Goal: Task Accomplishment & Management: Use online tool/utility

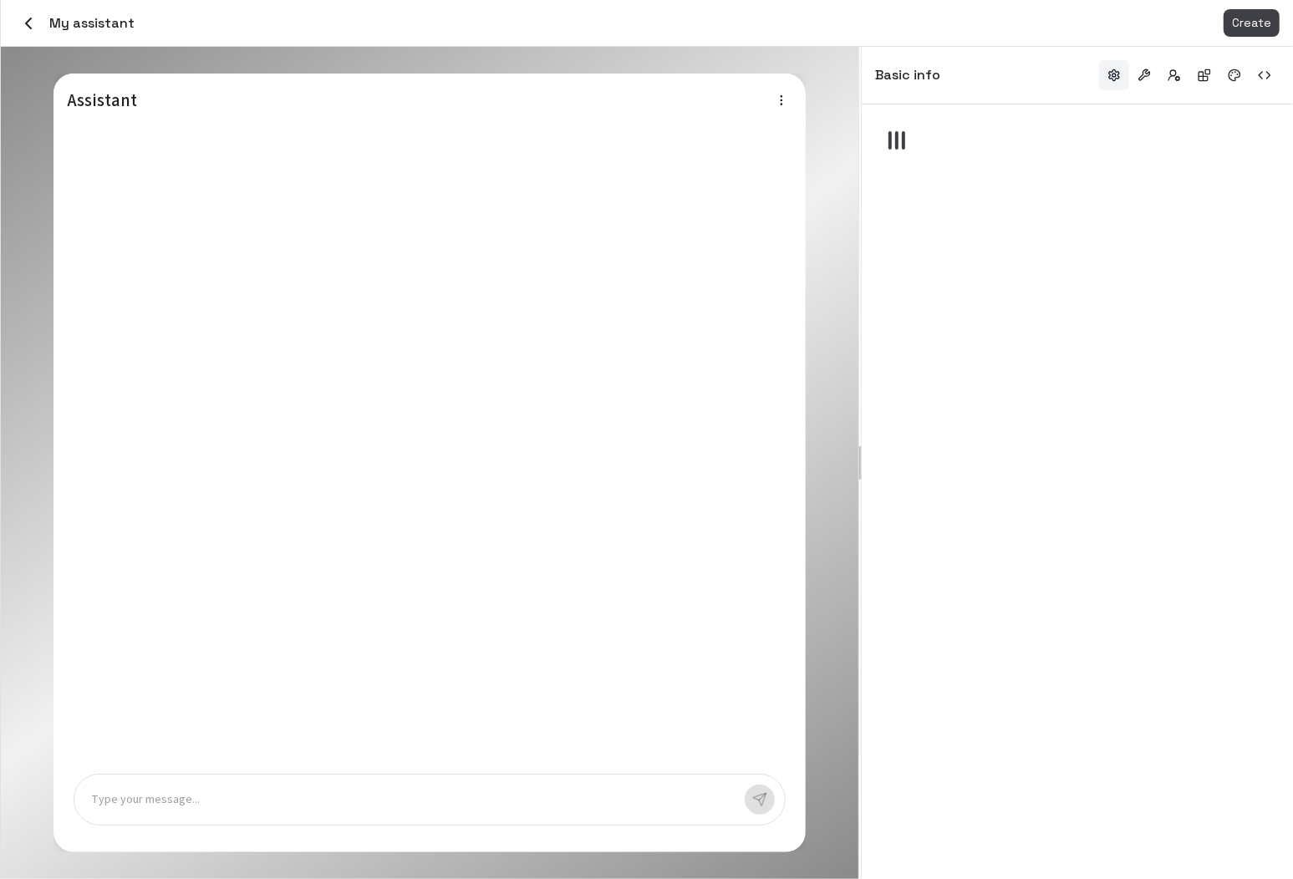
click at [30, 19] on icon "button" at bounding box center [28, 23] width 20 height 20
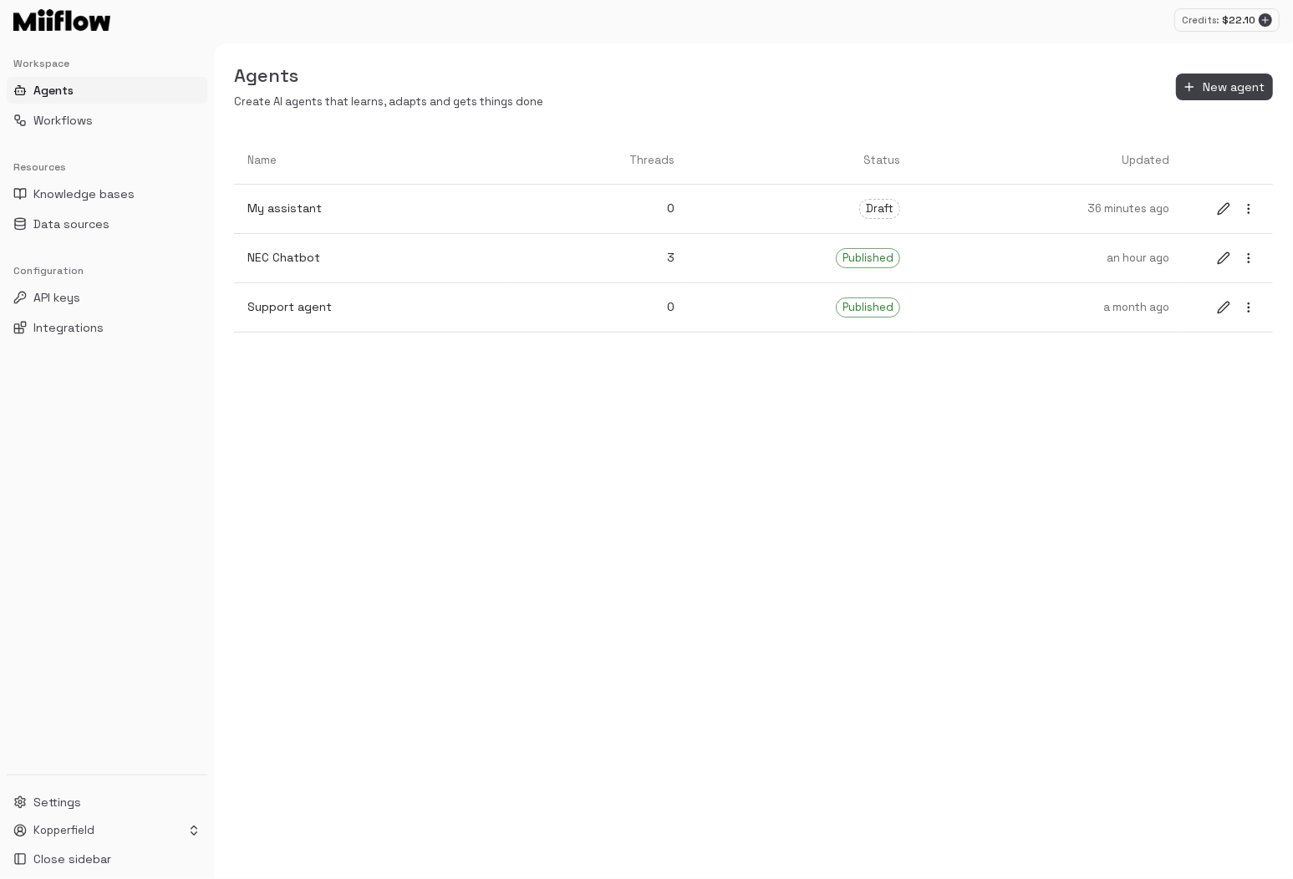
click at [556, 463] on div "Name Threads Status Updated My assistant 0 Draft 36 minutes ago NEC Chatbot 3 P…" at bounding box center [753, 508] width 1079 height 742
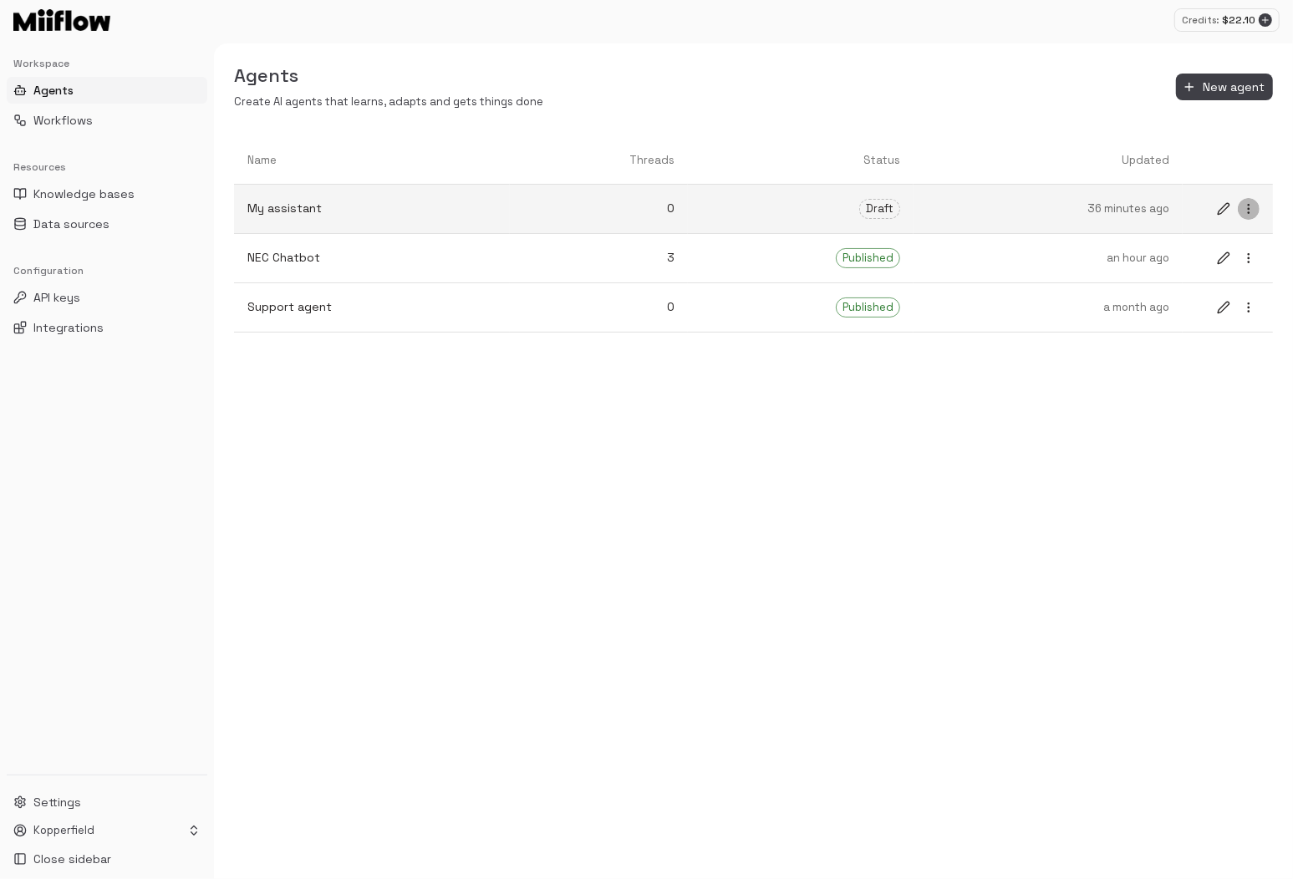
click at [1245, 207] on icon "more" at bounding box center [1248, 208] width 13 height 13
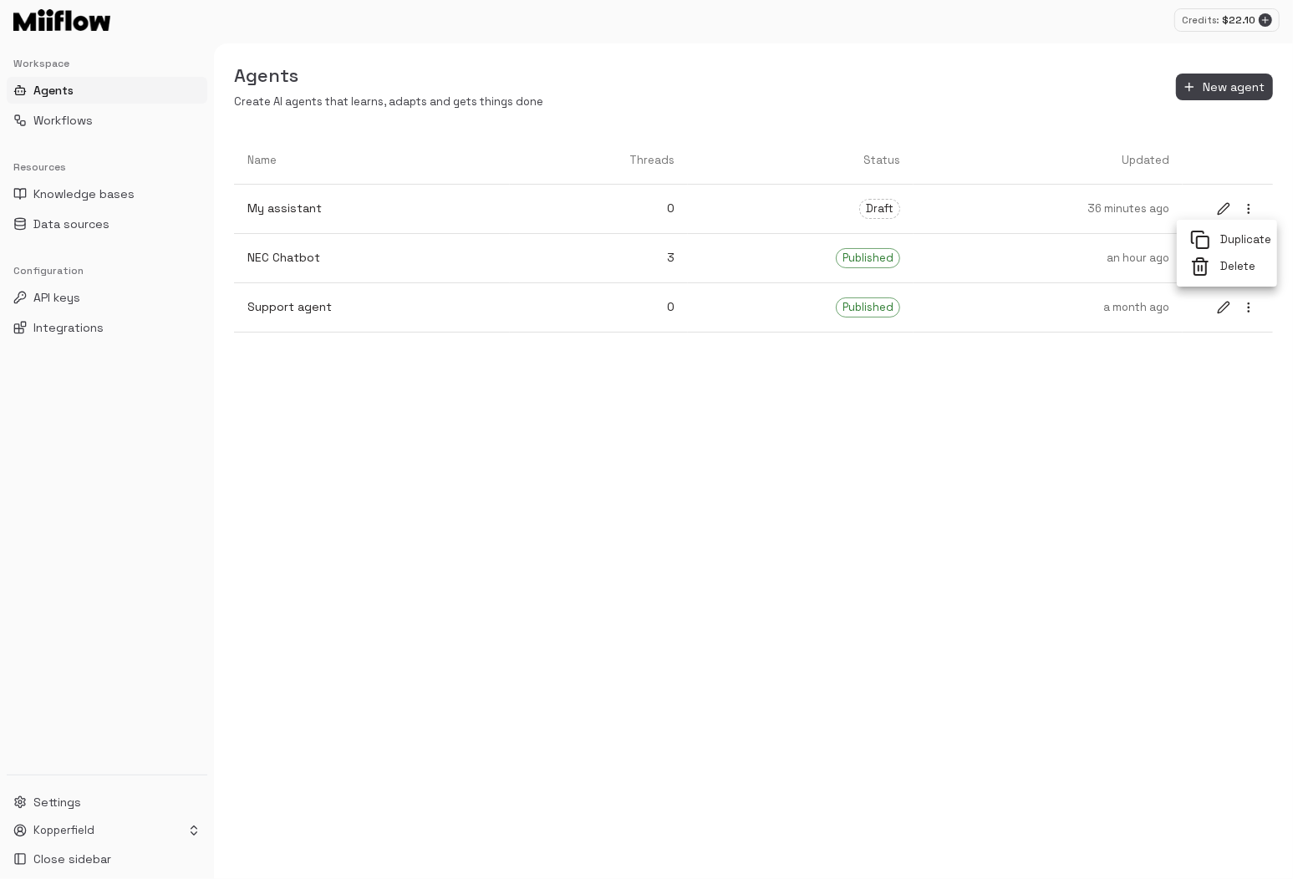
click at [1232, 269] on span "Delete" at bounding box center [1241, 267] width 43 height 16
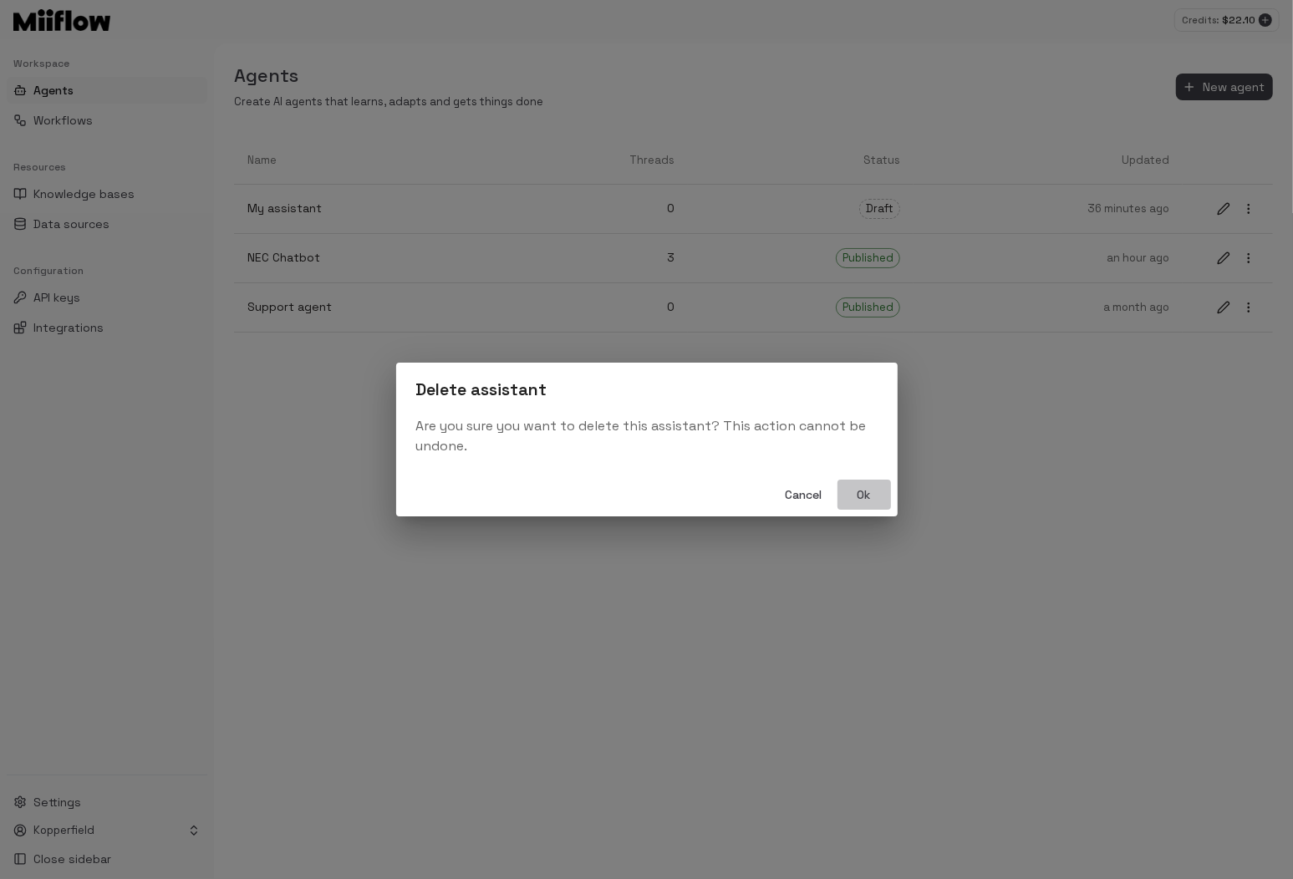
click at [867, 491] on button "Ok" at bounding box center [863, 495] width 53 height 31
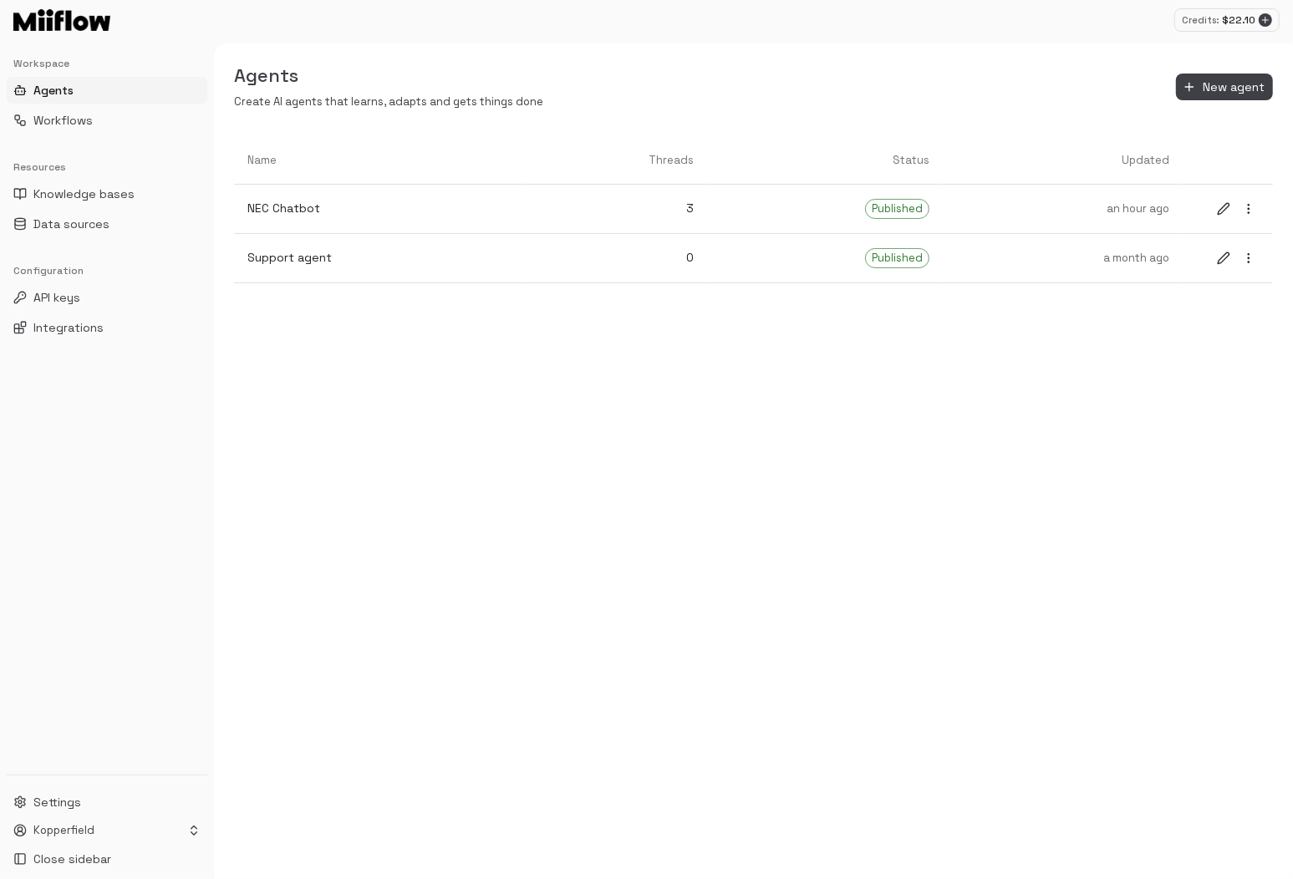
click at [678, 477] on div "Name Threads Status Updated NEC Chatbot 3 Published an hour ago Support agent 0…" at bounding box center [753, 508] width 1079 height 742
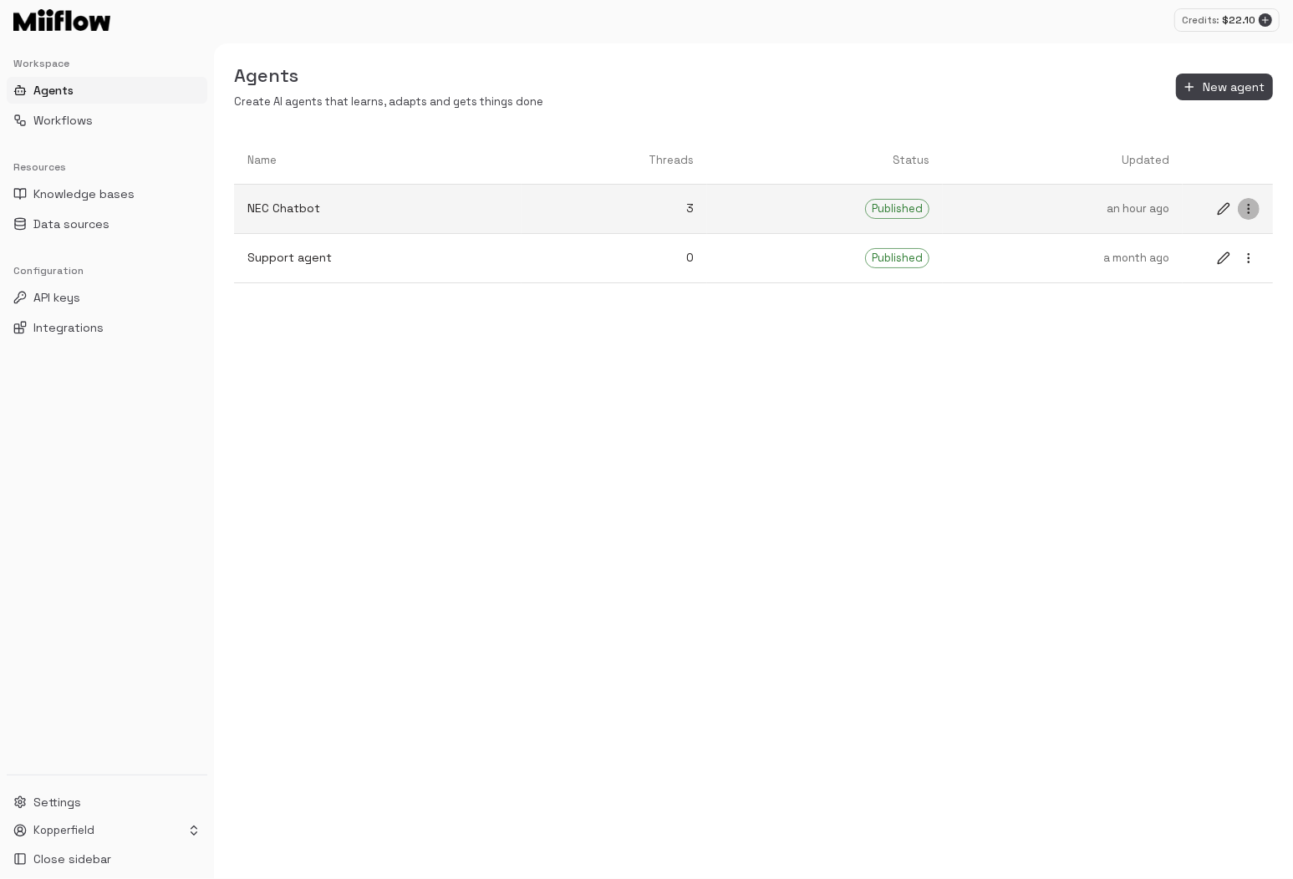
click at [1248, 213] on circle "more" at bounding box center [1248, 212] width 1 height 1
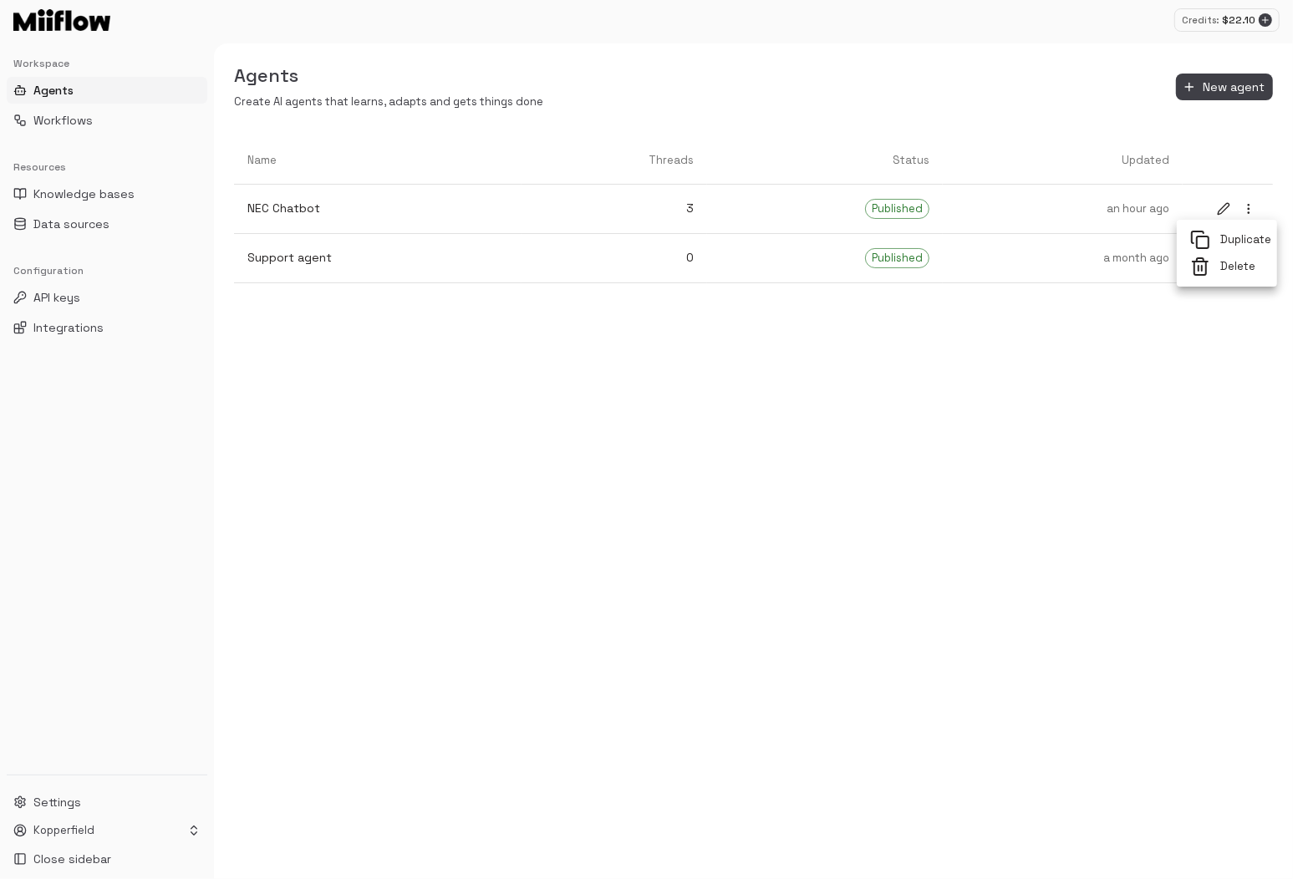
click at [1246, 241] on span "Duplicate" at bounding box center [1241, 240] width 43 height 16
click at [494, 479] on div "Name Threads Status Updated NEC Chatbot 3 Published an hour ago Support agent 0…" at bounding box center [753, 508] width 1079 height 742
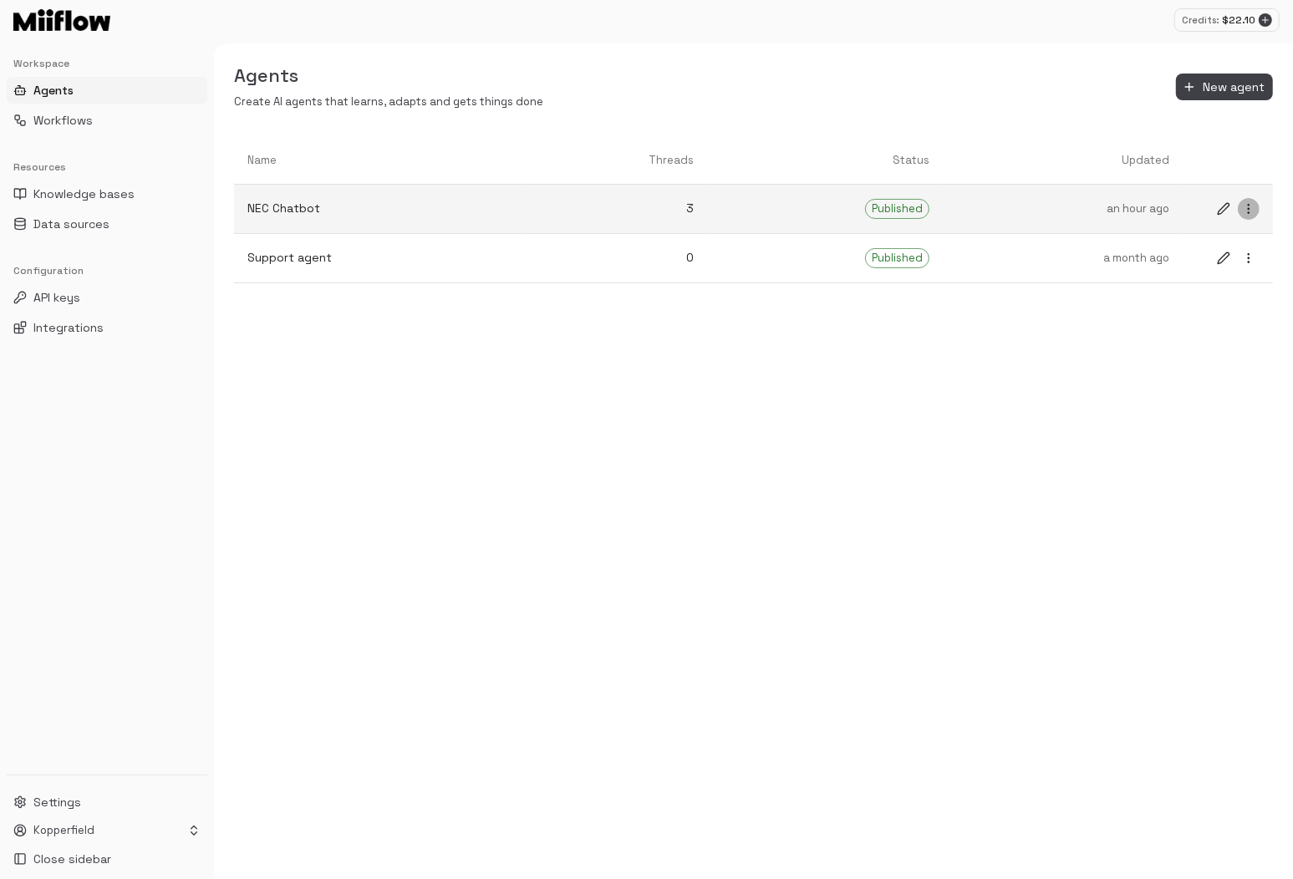
click at [1249, 209] on icon "more" at bounding box center [1248, 208] width 13 height 13
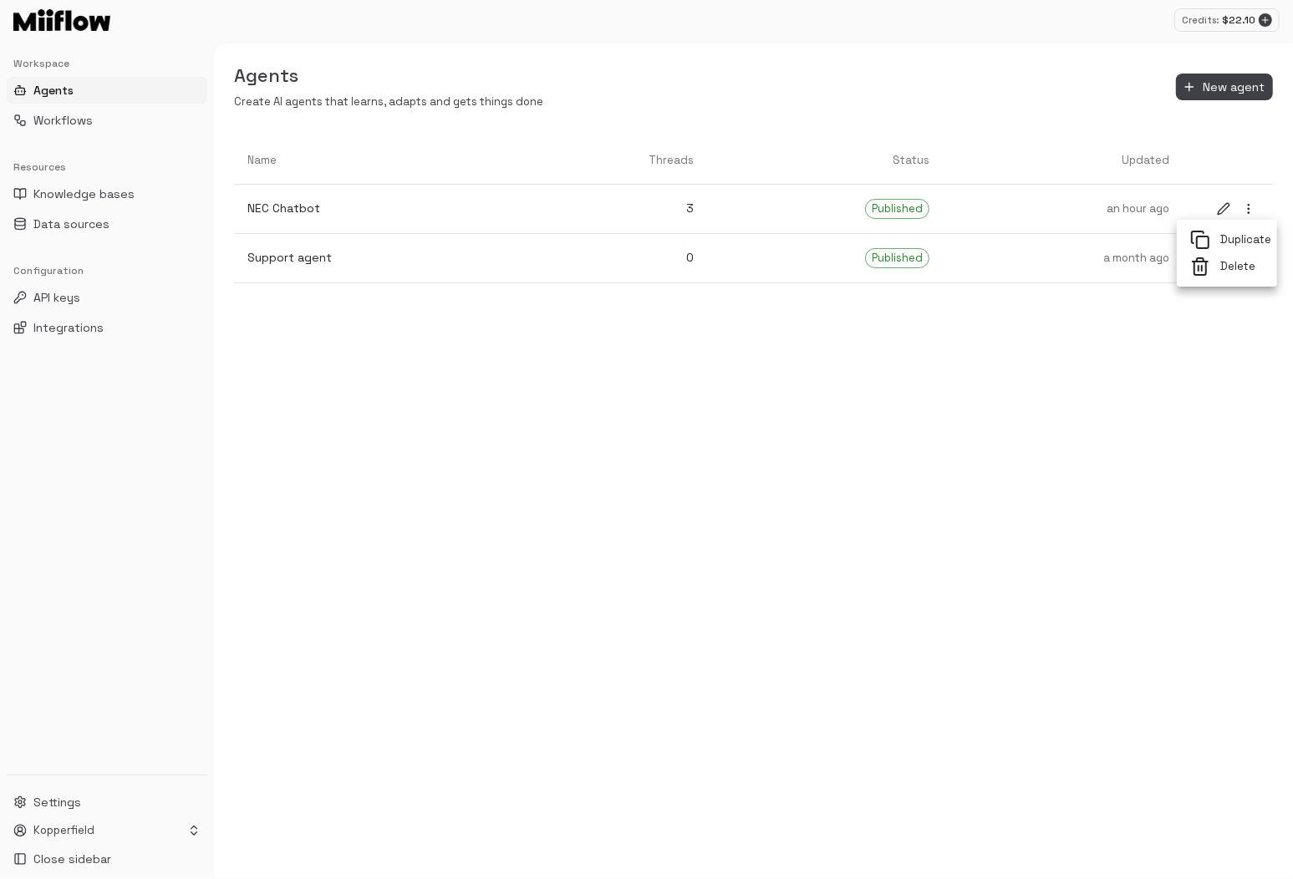
click at [1231, 240] on span "Duplicate" at bounding box center [1241, 240] width 43 height 16
